Goal: Information Seeking & Learning: Learn about a topic

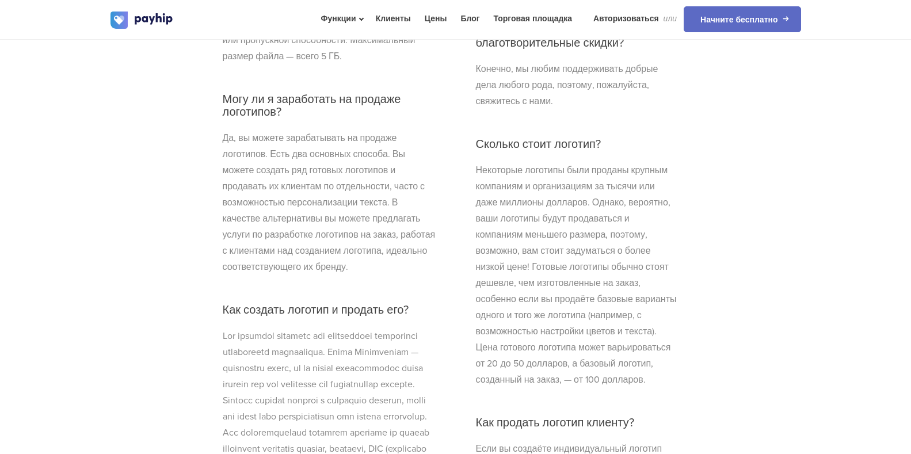
scroll to position [4044, 0]
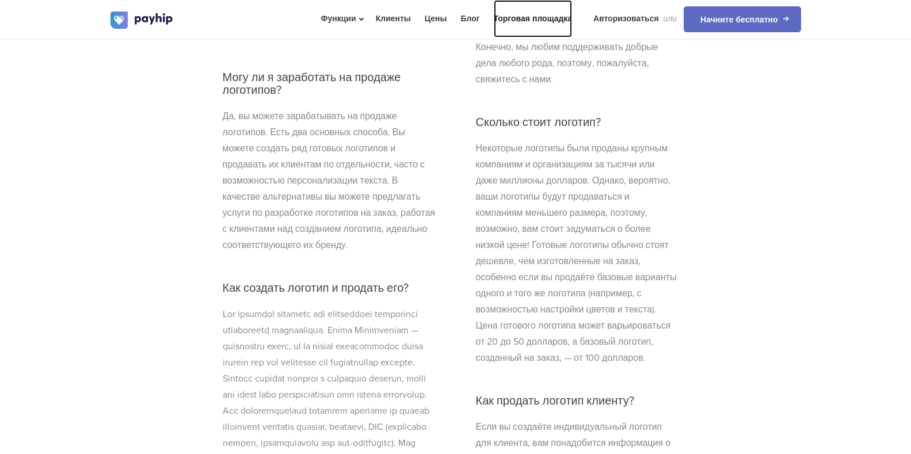
click at [536, 18] on font "Торговая площадка" at bounding box center [533, 19] width 79 height 10
drag, startPoint x: 397, startPoint y: 177, endPoint x: 340, endPoint y: 212, distance: 66.9
click at [340, 212] on font "Да, вы можете зарабатывать на продаже логотипов. Есть два основных способа. Вы …" at bounding box center [329, 180] width 213 height 140
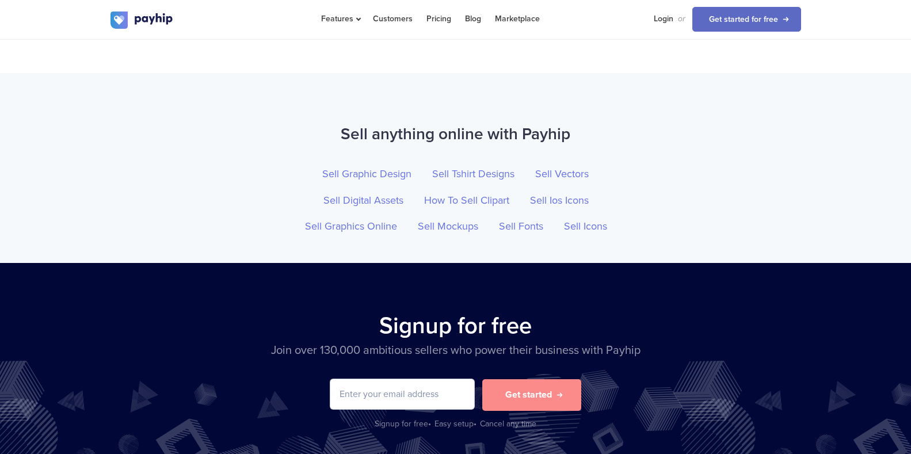
click at [484, 84] on div "Sell anything online with Payhip Sell Graphic Design Sell Tshirt Designs Sell V…" at bounding box center [455, 168] width 911 height 190
click at [136, 15] on img at bounding box center [141, 20] width 63 height 17
